Goal: Transaction & Acquisition: Purchase product/service

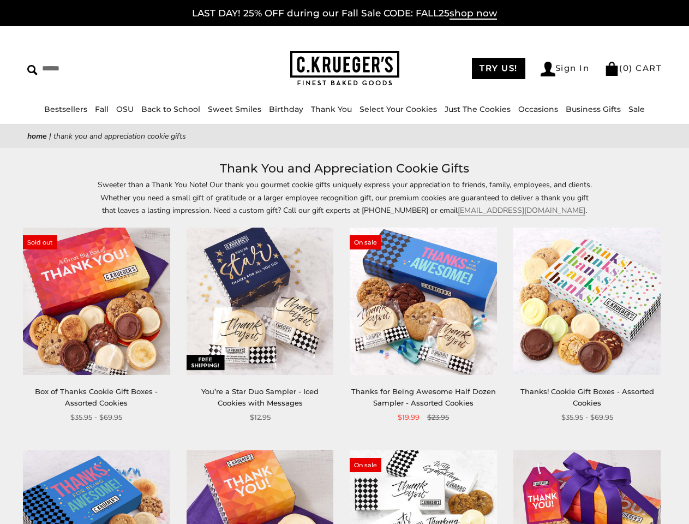
click at [344, 262] on div "**********" at bounding box center [416, 325] width 164 height 195
click at [100, 68] on input "Search" at bounding box center [99, 68] width 145 height 17
click at [534, 109] on link "Occasions" at bounding box center [539, 109] width 40 height 10
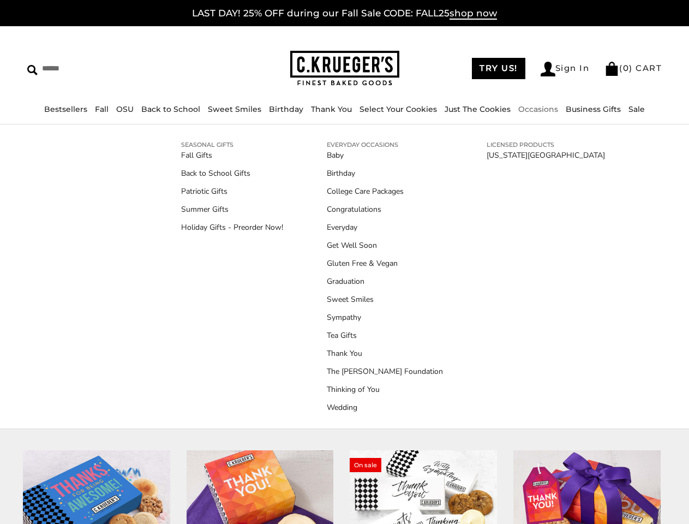
click at [344, 341] on div "**********" at bounding box center [416, 325] width 164 height 195
